Goal: Transaction & Acquisition: Book appointment/travel/reservation

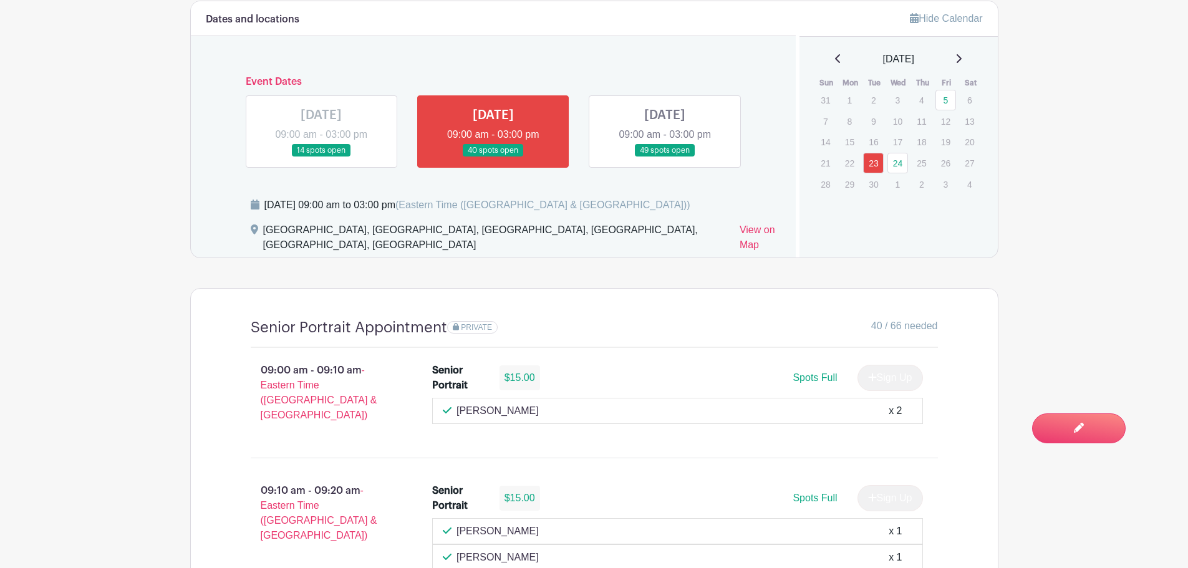
scroll to position [811, 0]
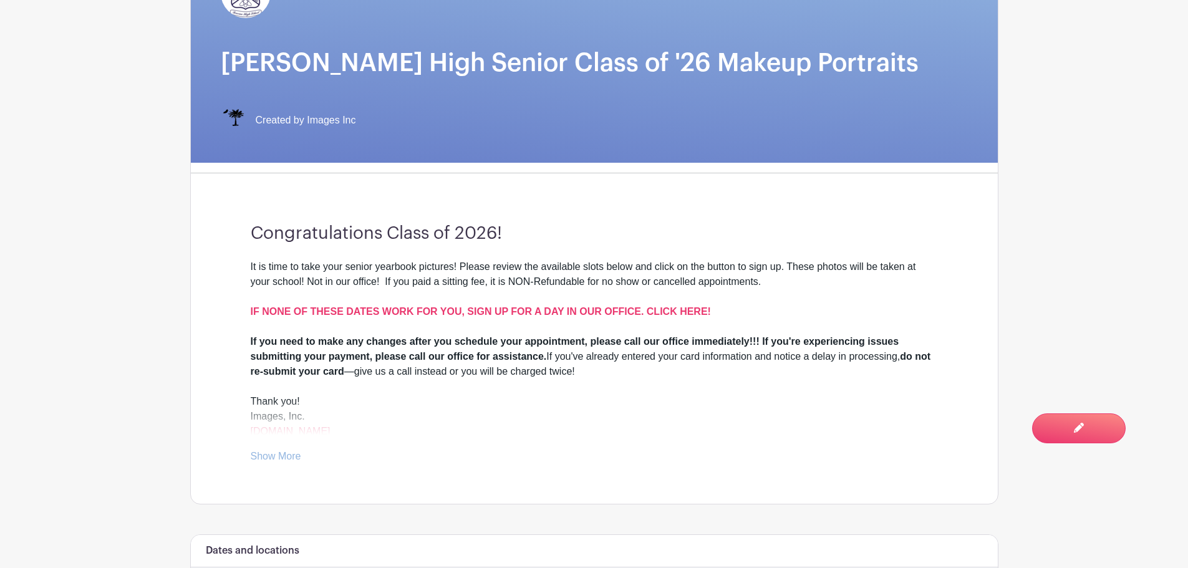
scroll to position [222, 0]
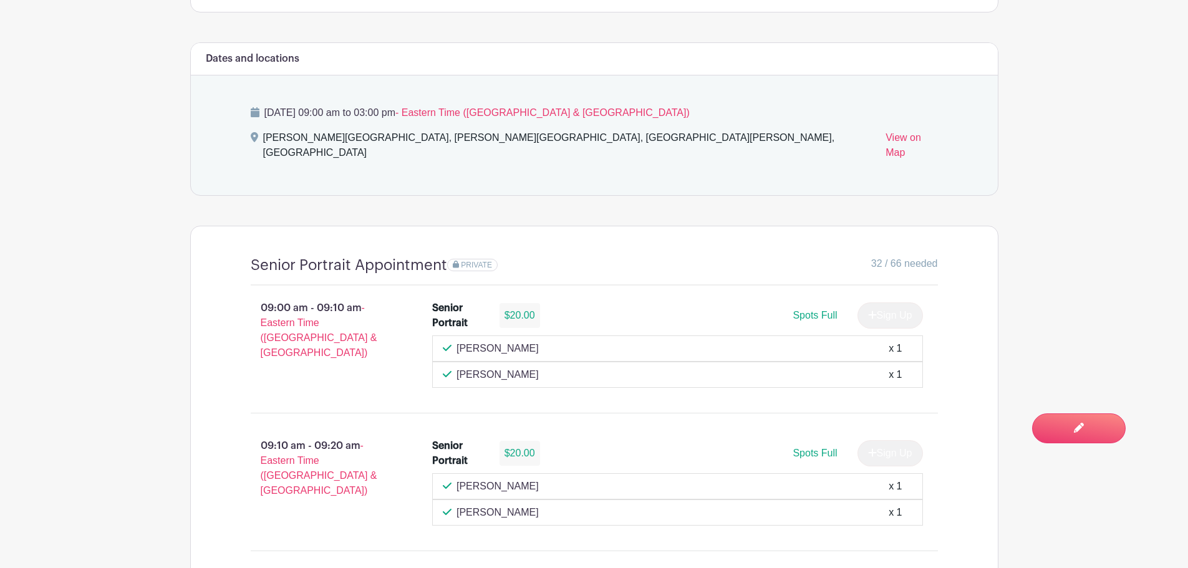
scroll to position [721, 0]
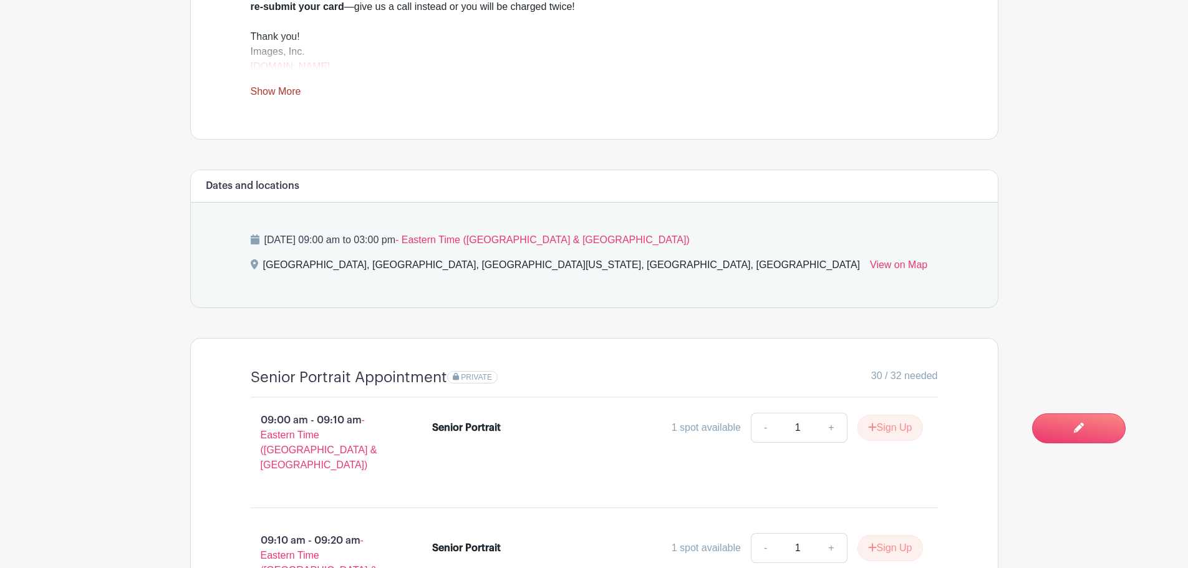
scroll to position [596, 0]
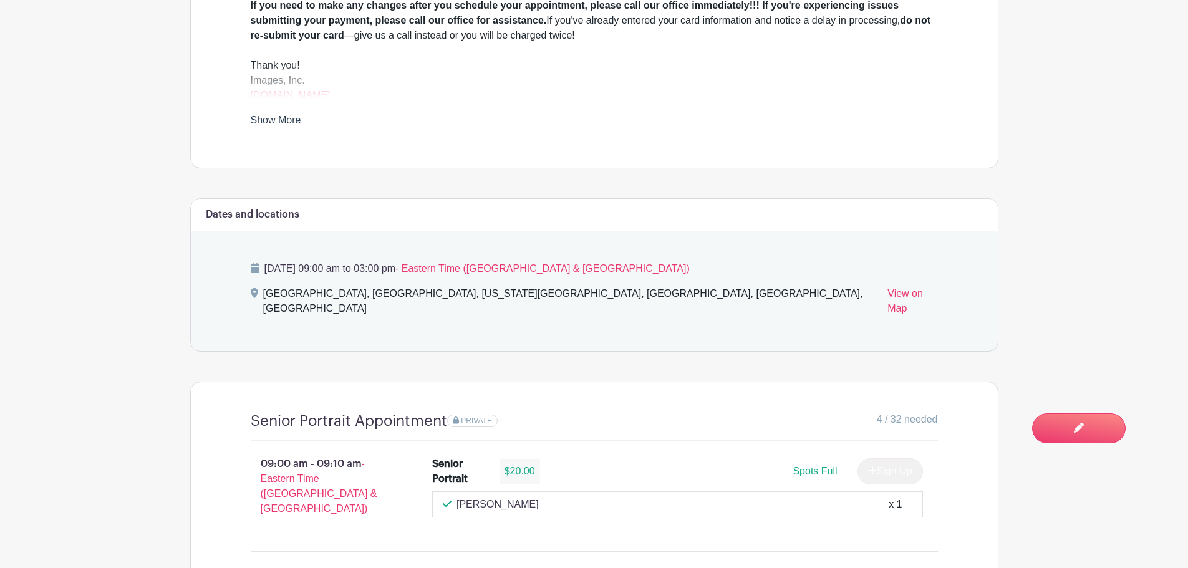
scroll to position [561, 0]
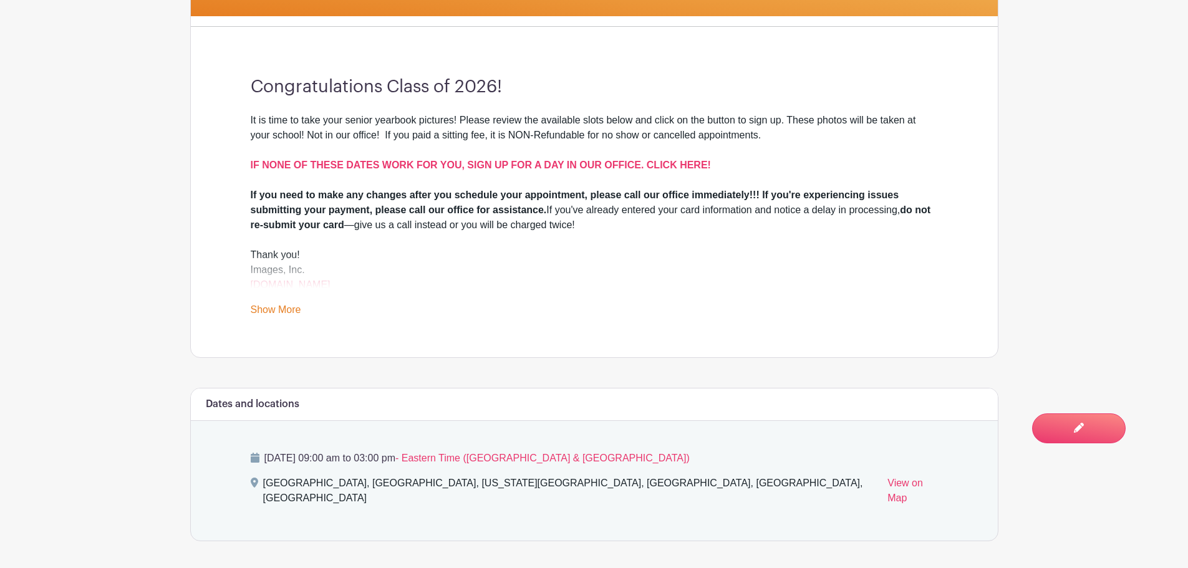
scroll to position [499, 0]
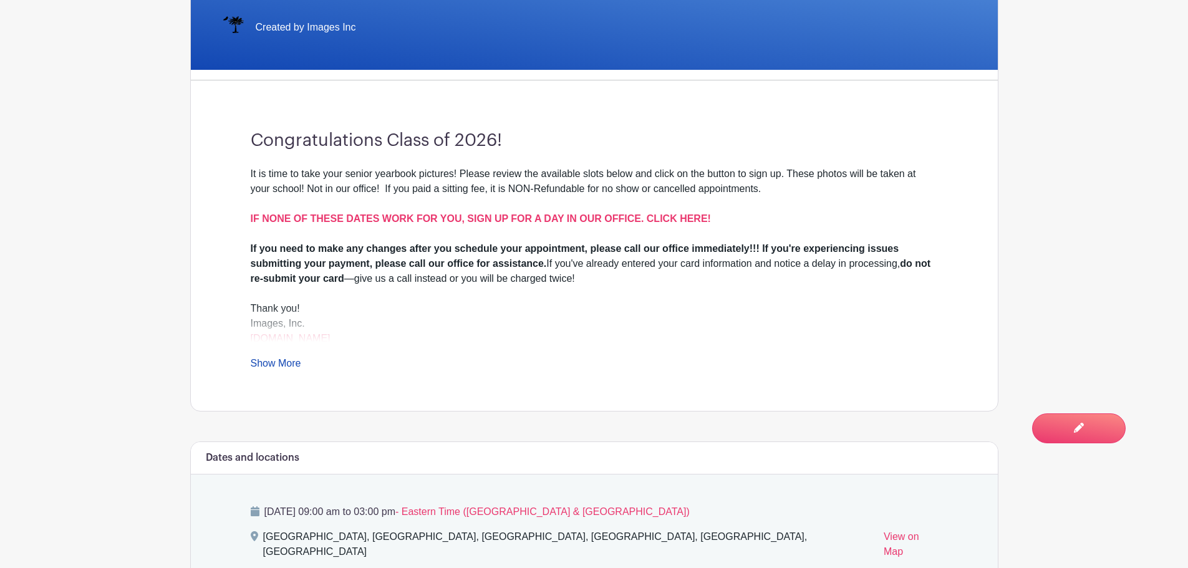
scroll to position [374, 0]
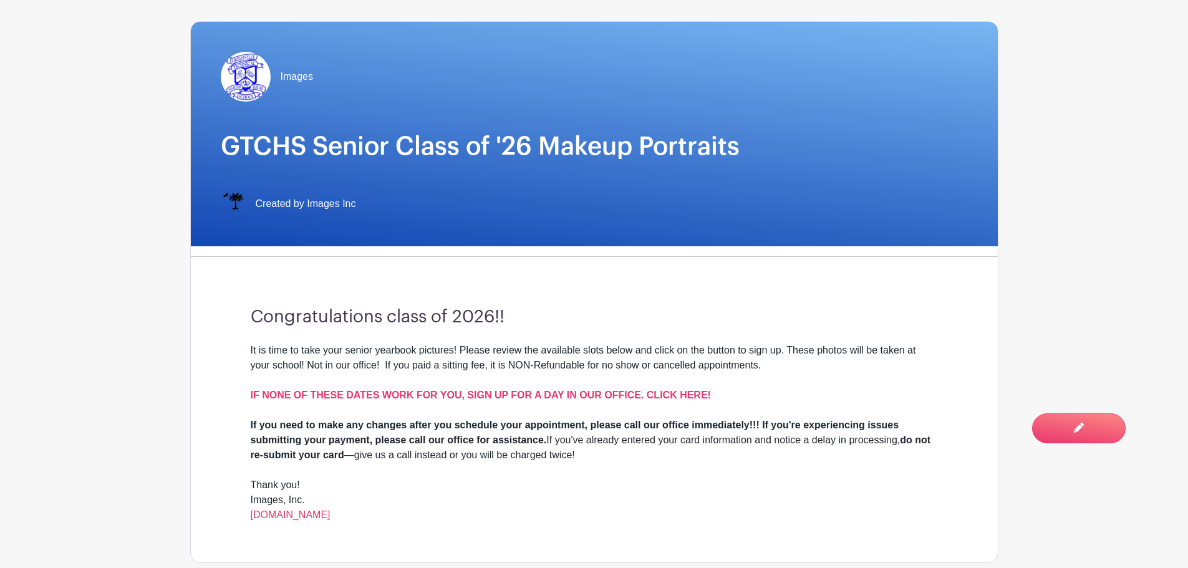
scroll to position [437, 0]
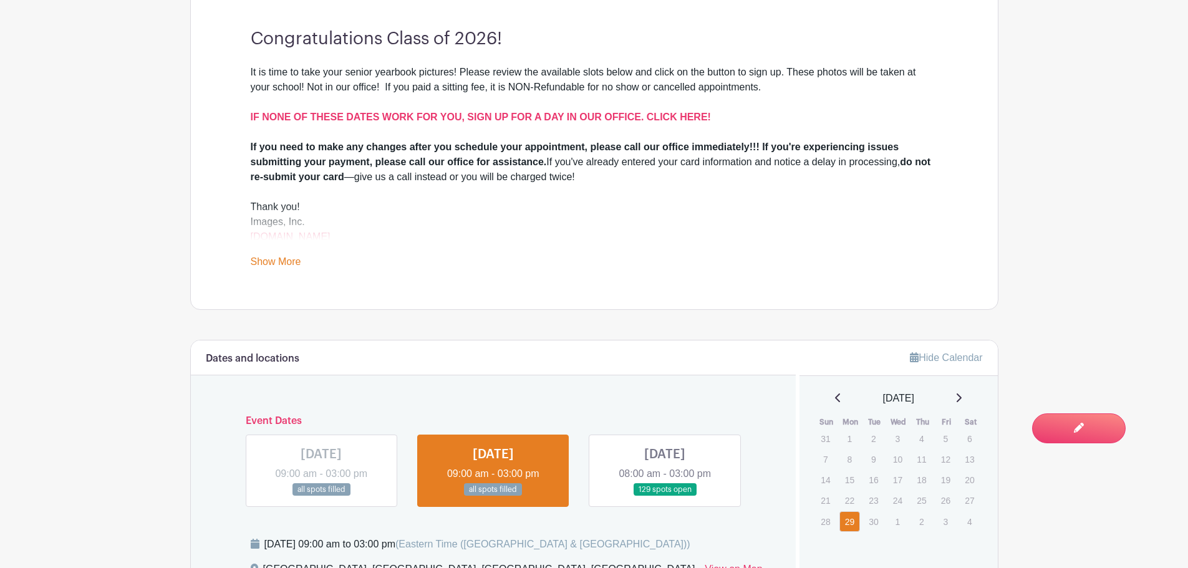
scroll to position [561, 0]
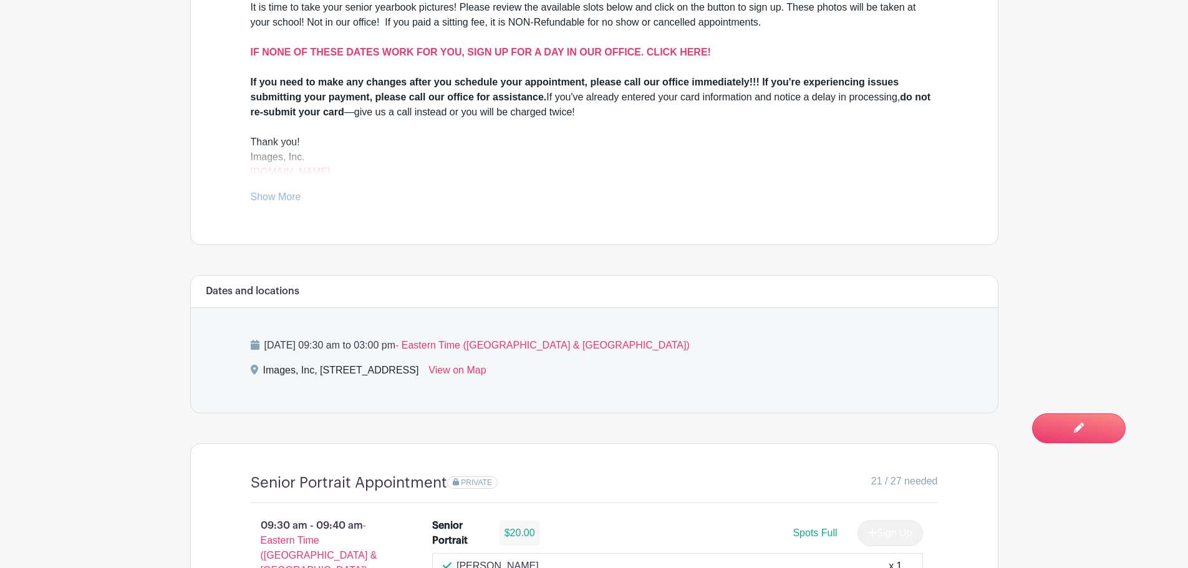
scroll to position [499, 0]
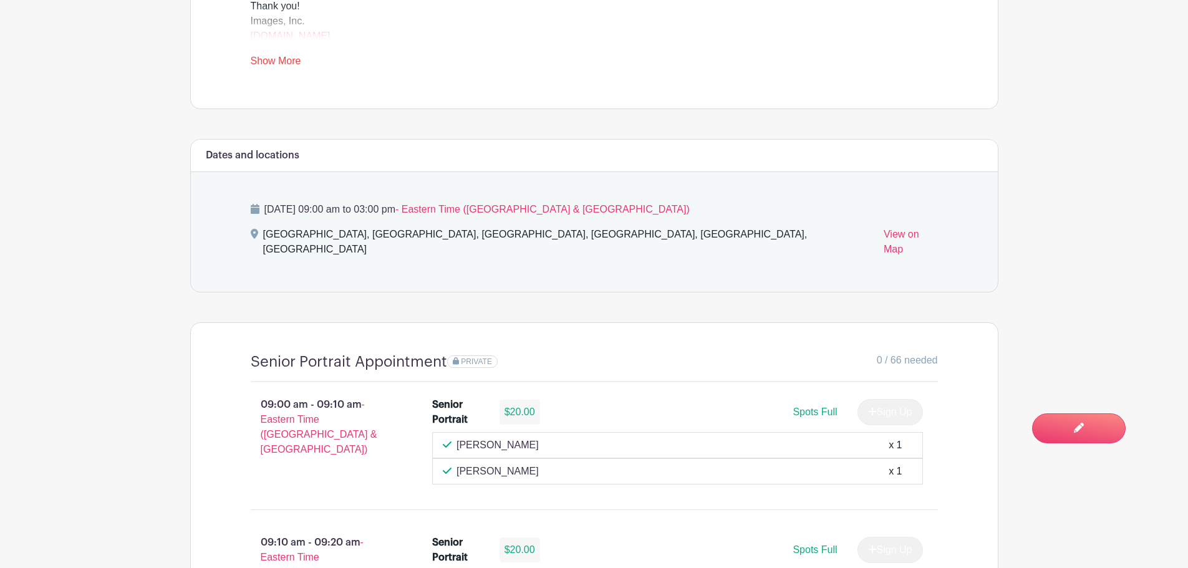
scroll to position [561, 0]
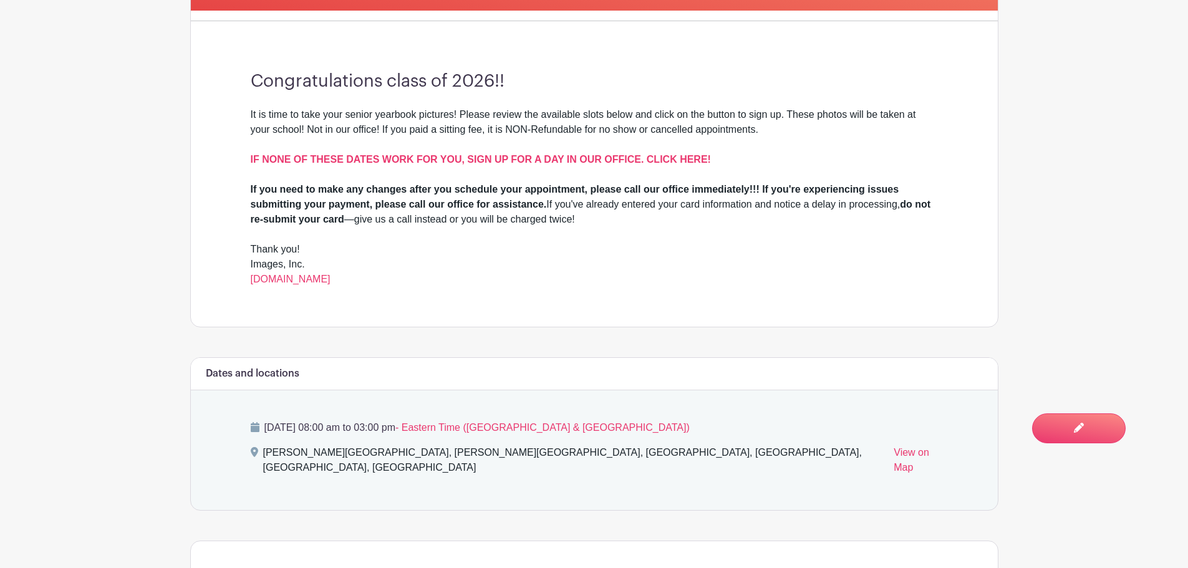
scroll to position [374, 0]
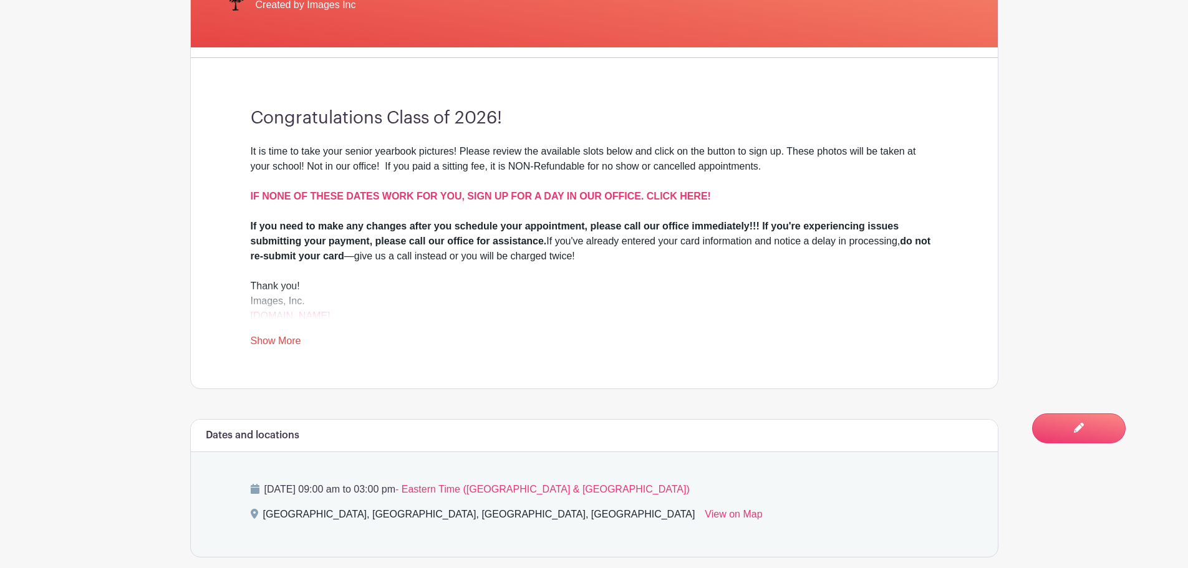
scroll to position [374, 0]
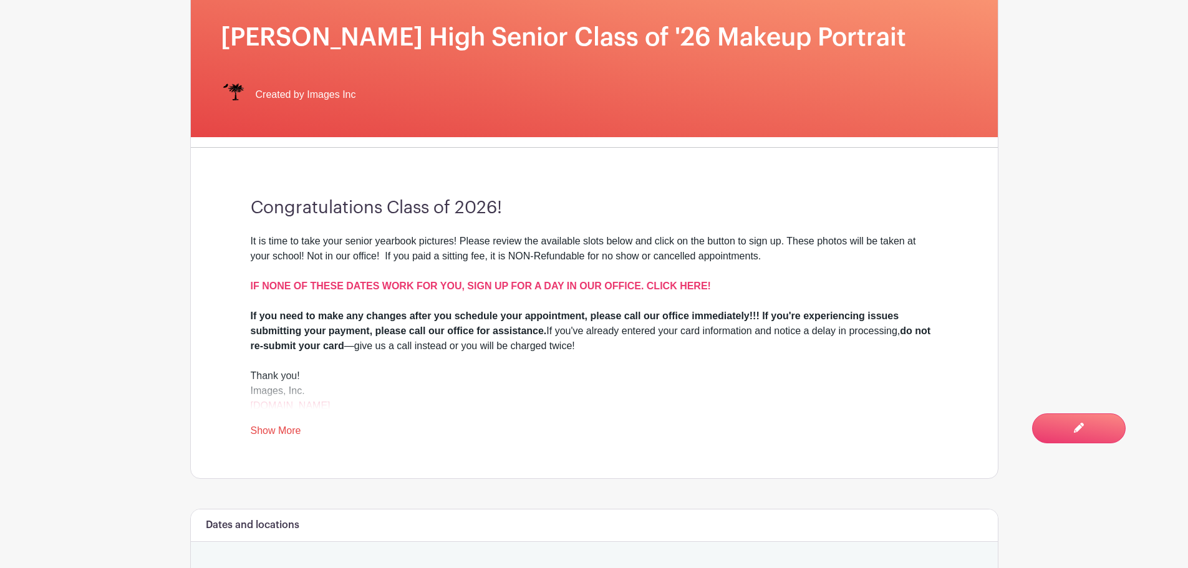
scroll to position [249, 0]
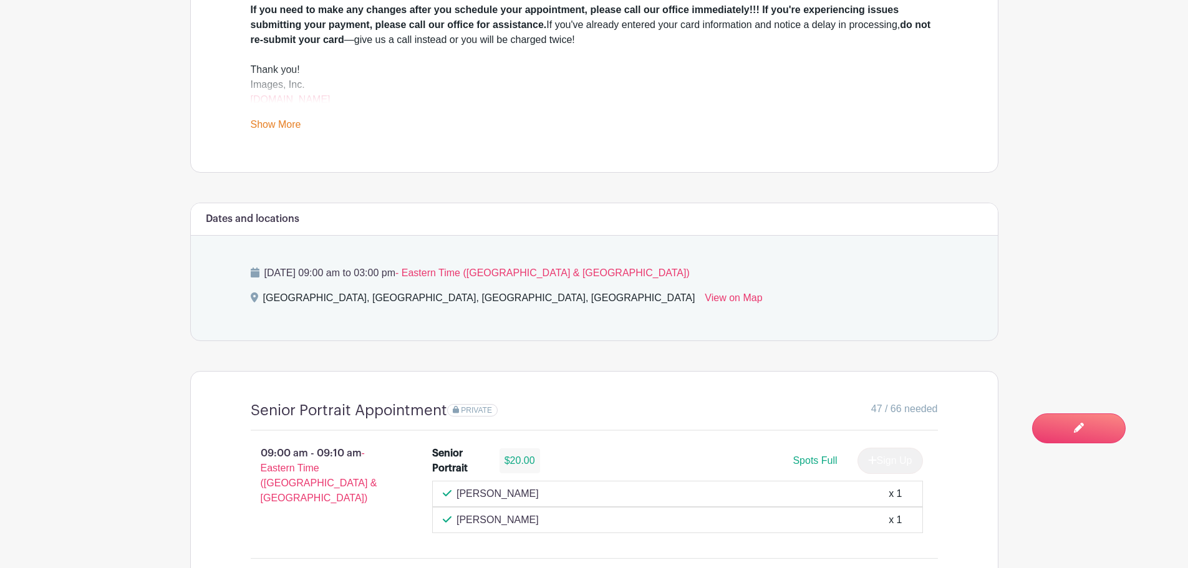
scroll to position [561, 0]
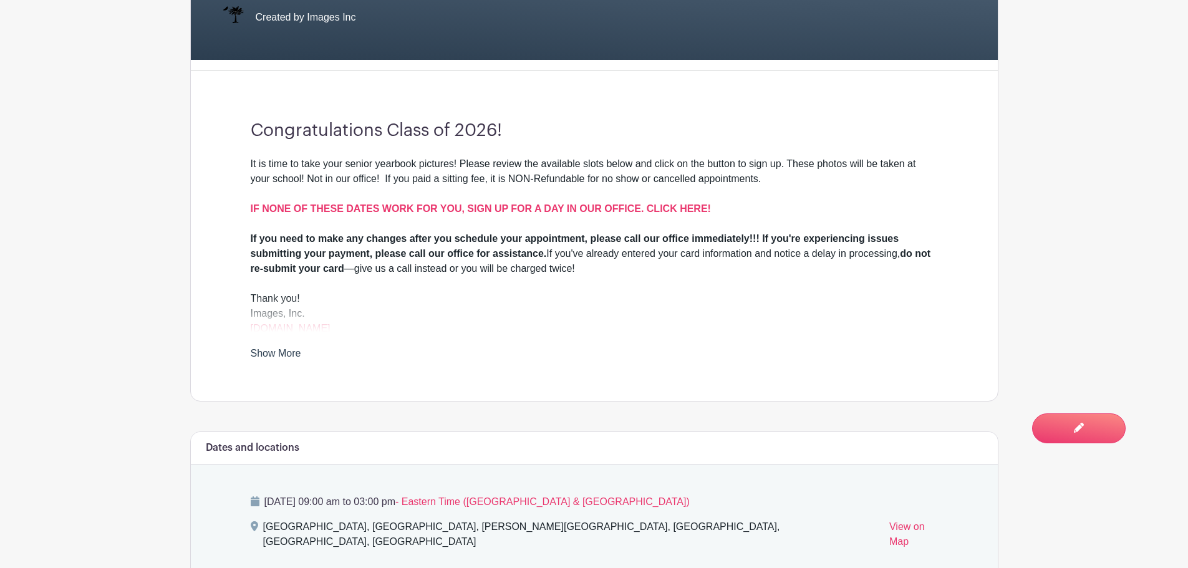
scroll to position [561, 0]
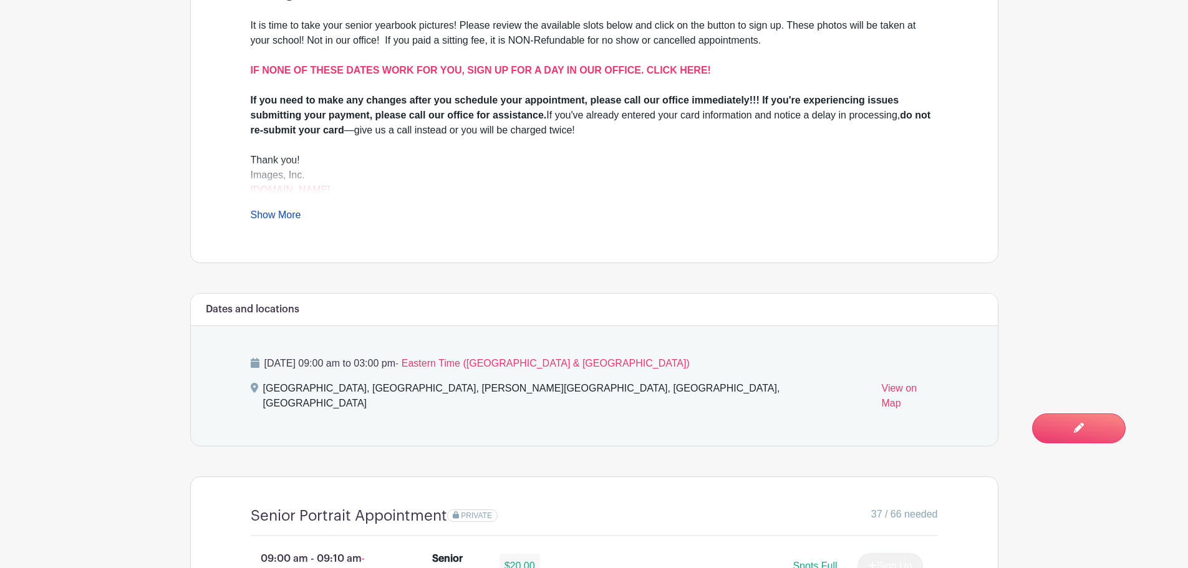
scroll to position [499, 0]
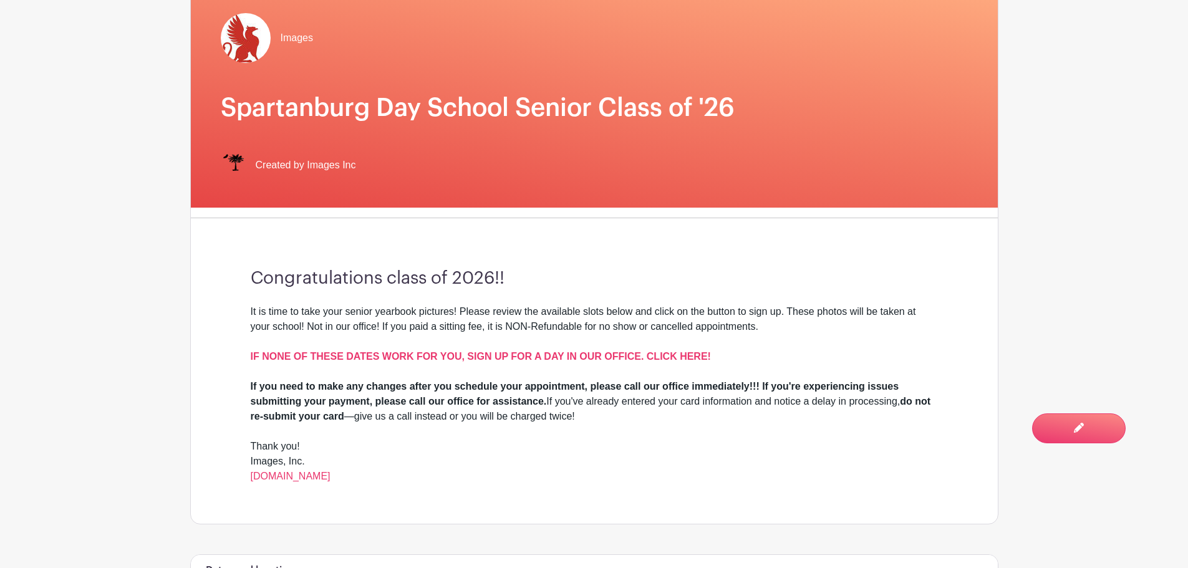
scroll to position [472, 0]
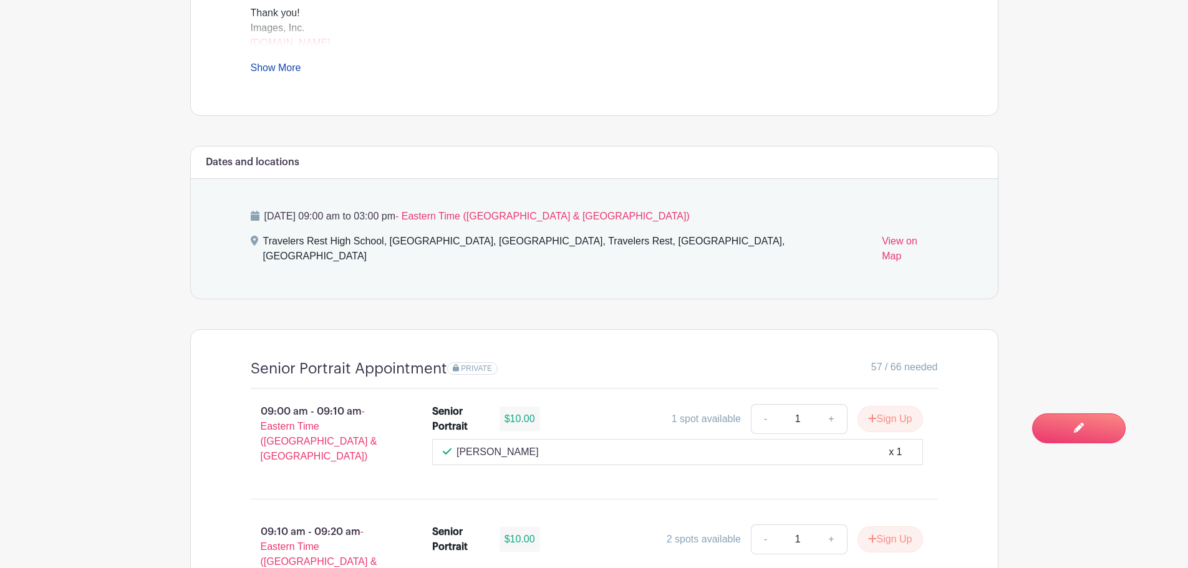
scroll to position [624, 0]
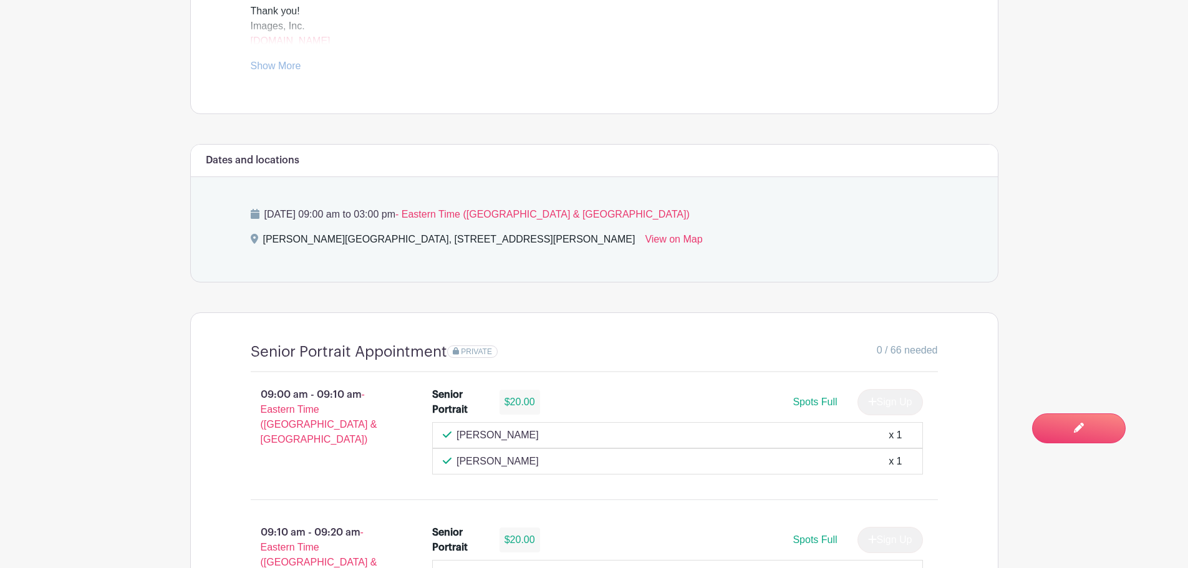
scroll to position [624, 0]
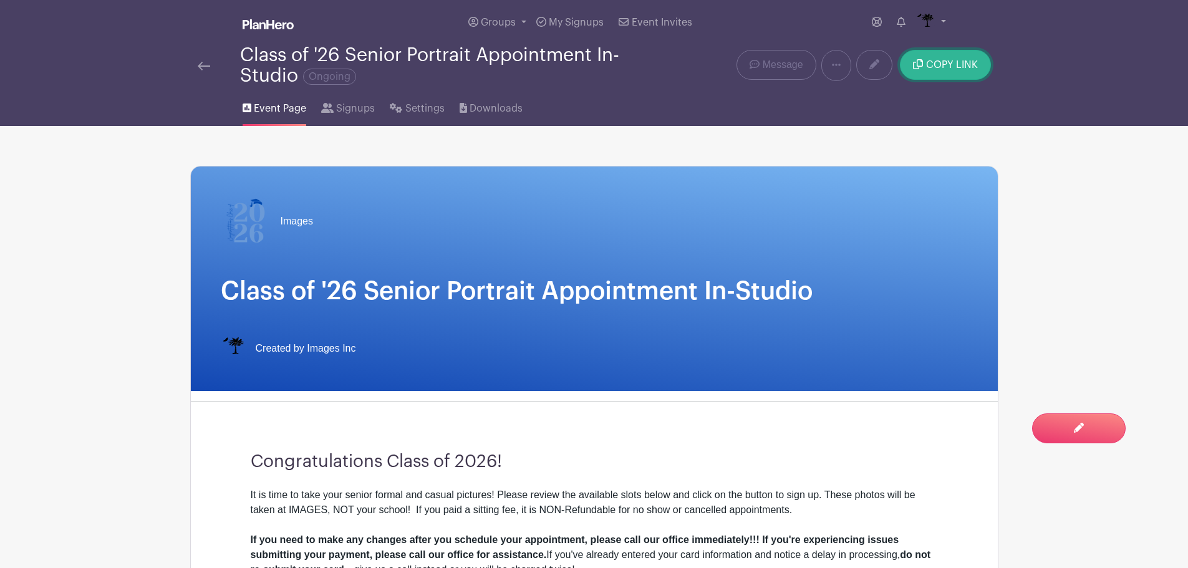
click at [947, 65] on span "COPY LINK" at bounding box center [952, 65] width 52 height 10
